Goal: Task Accomplishment & Management: Manage account settings

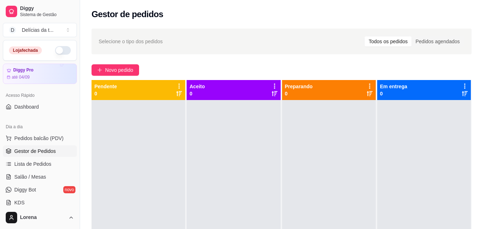
click at [61, 51] on button "button" at bounding box center [63, 50] width 16 height 9
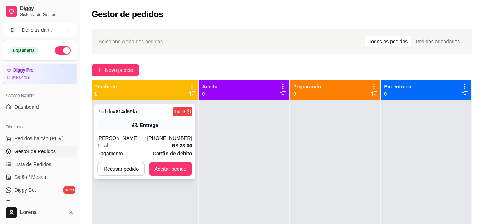
click at [176, 140] on div "[PHONE_NUMBER]" at bounding box center [169, 137] width 45 height 7
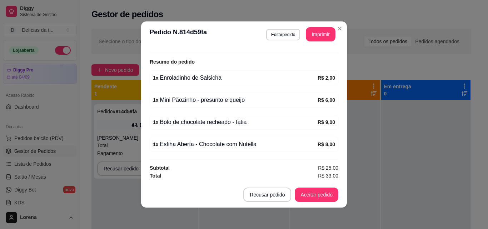
scroll to position [215, 0]
click at [314, 198] on button "Aceitar pedido" at bounding box center [317, 195] width 44 height 14
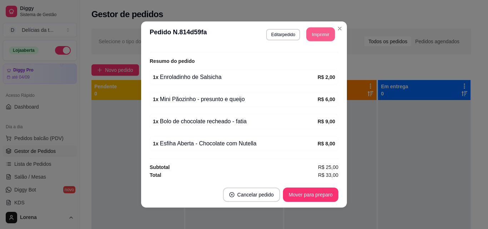
click at [314, 35] on button "Imprimir" at bounding box center [321, 35] width 29 height 14
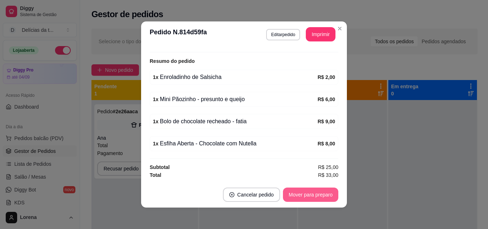
click at [307, 199] on button "Mover para preparo" at bounding box center [310, 195] width 55 height 14
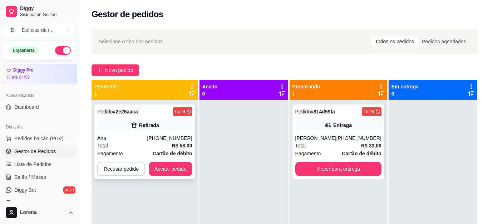
click at [139, 136] on div "Ana" at bounding box center [122, 137] width 50 height 7
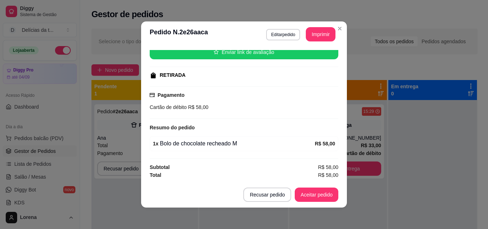
scroll to position [1, 0]
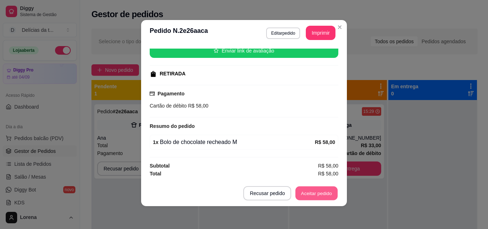
click at [318, 193] on button "Aceitar pedido" at bounding box center [317, 194] width 42 height 14
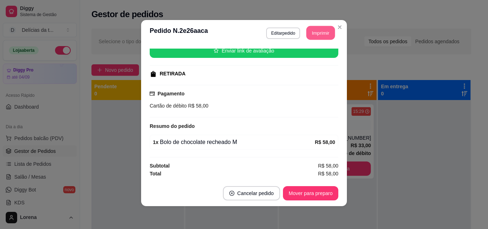
click at [318, 36] on button "Imprimir" at bounding box center [321, 33] width 29 height 14
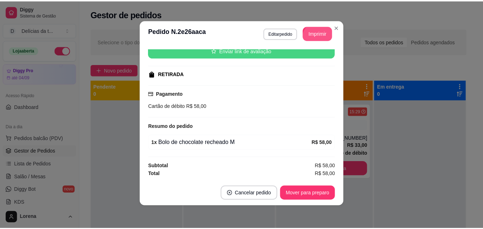
scroll to position [0, 0]
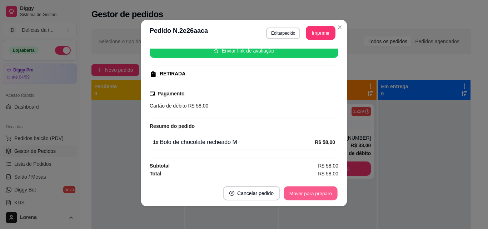
click at [309, 190] on button "Mover para preparo" at bounding box center [311, 194] width 54 height 14
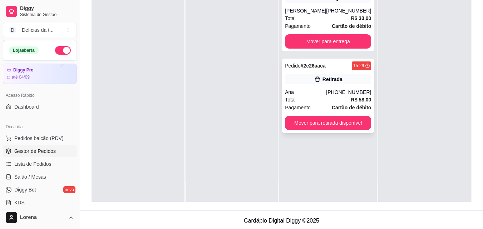
scroll to position [109, 0]
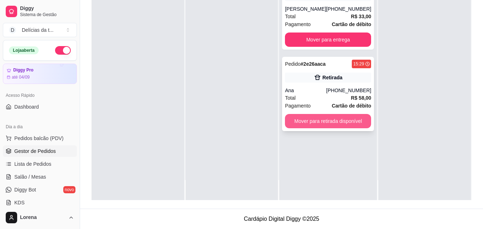
click at [319, 124] on button "Mover para retirada disponível" at bounding box center [328, 121] width 86 height 14
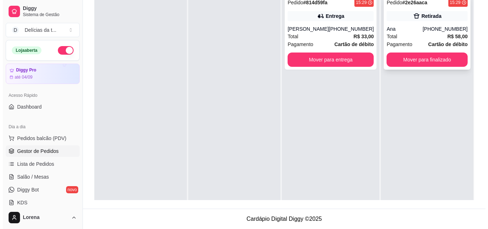
scroll to position [2, 0]
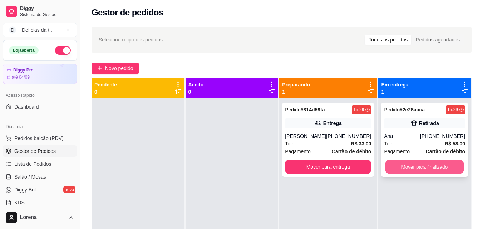
click at [443, 171] on button "Mover para finalizado" at bounding box center [424, 167] width 79 height 14
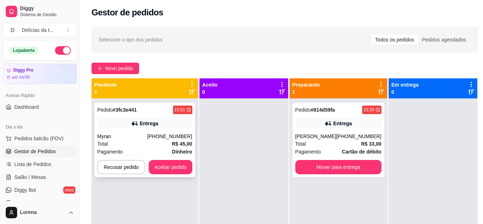
click at [168, 135] on div "[PHONE_NUMBER]" at bounding box center [169, 136] width 45 height 7
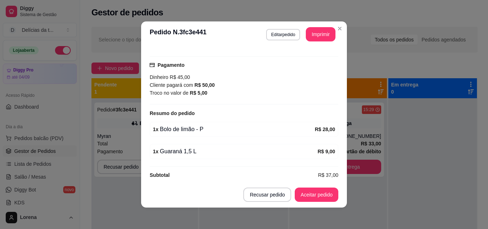
scroll to position [187, 0]
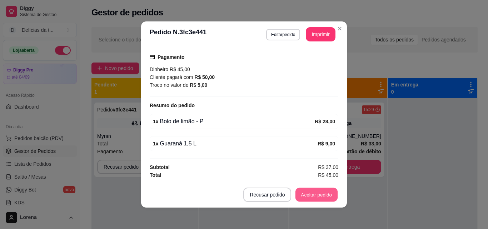
click at [319, 192] on button "Aceitar pedido" at bounding box center [317, 195] width 42 height 14
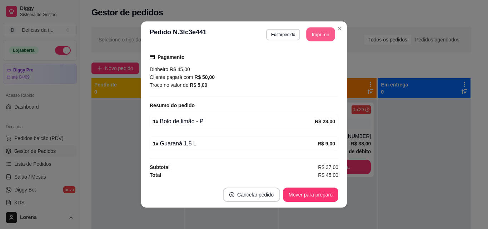
click at [317, 36] on button "Imprimir" at bounding box center [321, 35] width 29 height 14
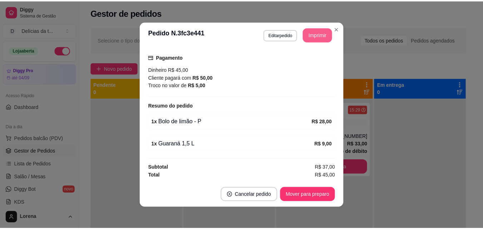
scroll to position [0, 0]
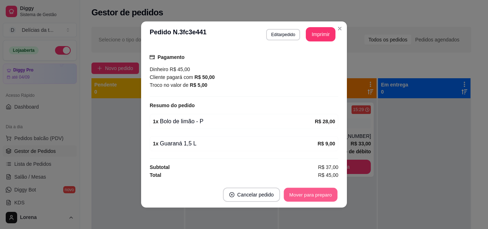
click at [313, 194] on button "Mover para preparo" at bounding box center [311, 195] width 54 height 14
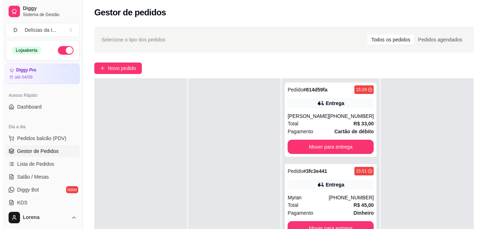
scroll to position [38, 0]
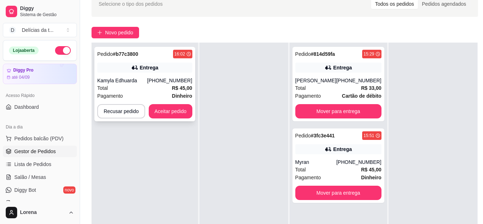
click at [160, 84] on div "Total R$ 45,00" at bounding box center [144, 88] width 95 height 8
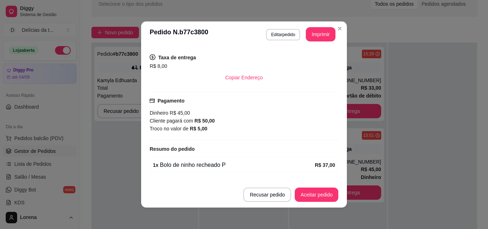
scroll to position [164, 0]
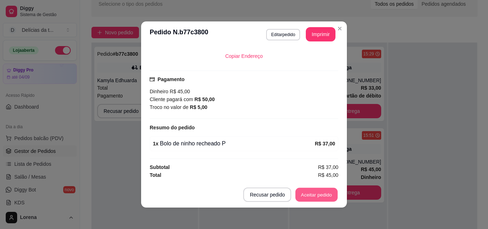
click at [302, 190] on button "Aceitar pedido" at bounding box center [317, 195] width 42 height 14
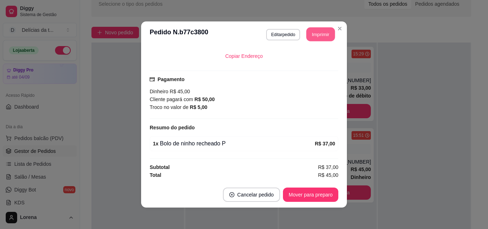
click at [312, 36] on button "Imprimir" at bounding box center [321, 35] width 29 height 14
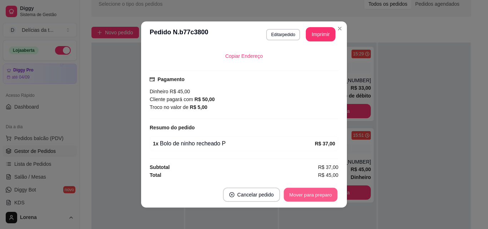
click at [314, 200] on button "Mover para preparo" at bounding box center [311, 195] width 54 height 14
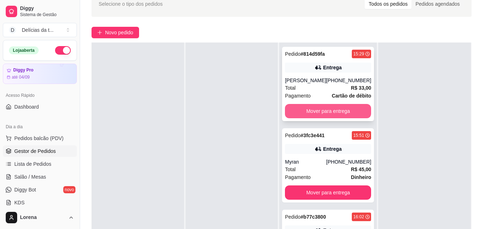
click at [313, 113] on button "Mover para entrega" at bounding box center [328, 111] width 86 height 14
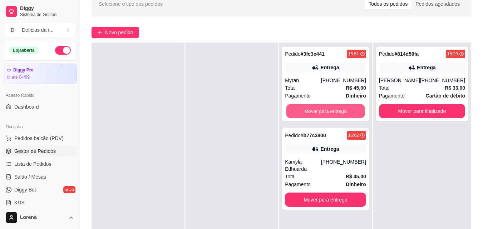
click at [313, 113] on button "Mover para entrega" at bounding box center [325, 111] width 79 height 14
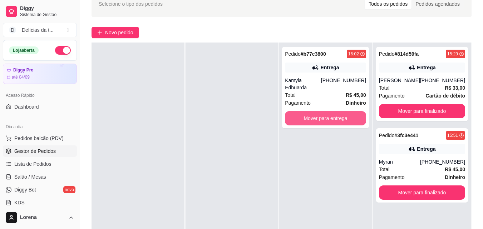
click at [313, 113] on button "Mover para entrega" at bounding box center [325, 118] width 81 height 14
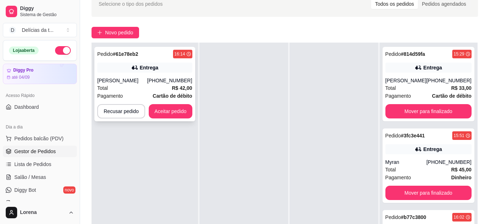
click at [147, 78] on div "[PERSON_NAME]" at bounding box center [122, 80] width 50 height 7
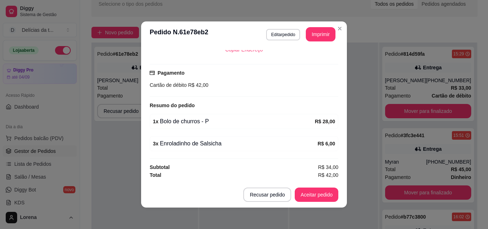
scroll to position [1, 0]
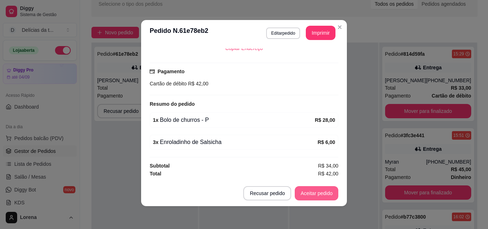
click at [306, 188] on button "Aceitar pedido" at bounding box center [317, 193] width 44 height 14
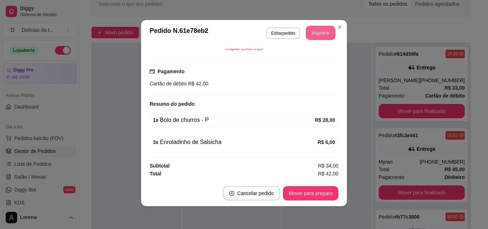
click at [319, 36] on button "Imprimir" at bounding box center [321, 33] width 30 height 14
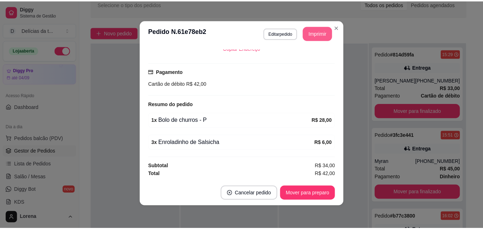
scroll to position [0, 0]
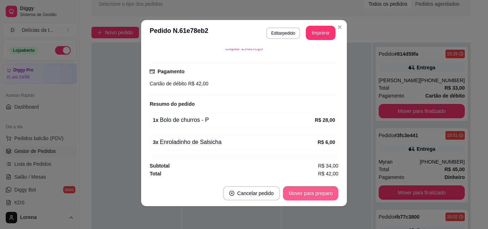
click at [303, 201] on footer "Cancelar pedido Mover para preparo" at bounding box center [244, 193] width 206 height 26
